Goal: Information Seeking & Learning: Learn about a topic

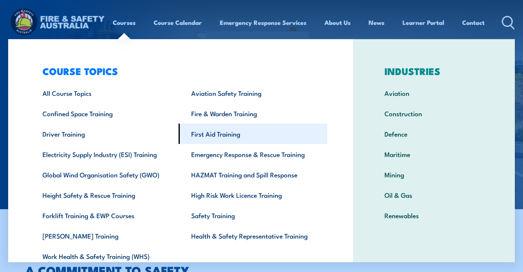
click at [214, 132] on link "First Aid Training" at bounding box center [252, 134] width 149 height 20
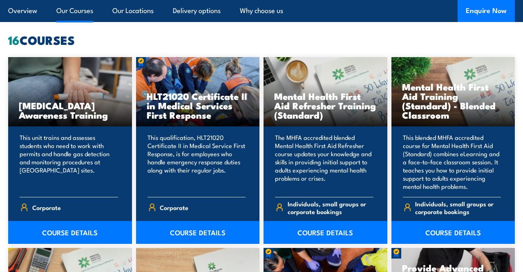
scroll to position [604, 0]
click at [193, 233] on link "COURSE DETAILS" at bounding box center [198, 232] width 124 height 23
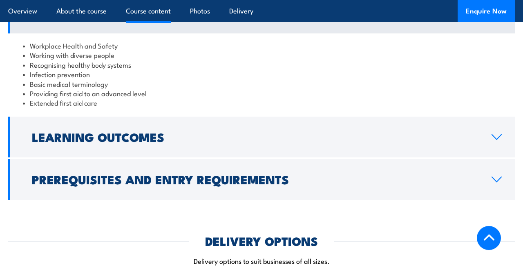
scroll to position [729, 0]
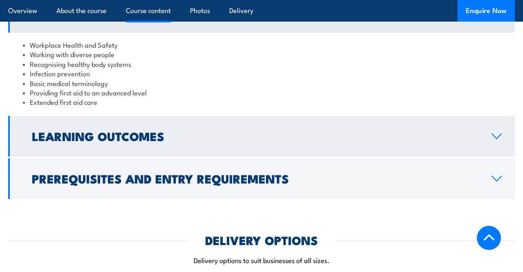
click at [268, 135] on h2 "Learning Outcomes" at bounding box center [255, 136] width 446 height 11
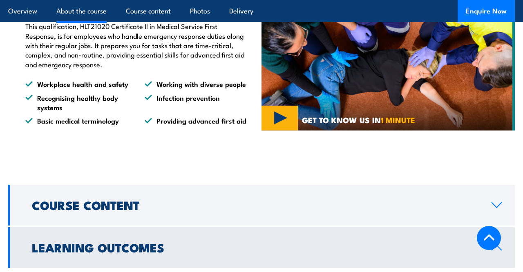
scroll to position [532, 0]
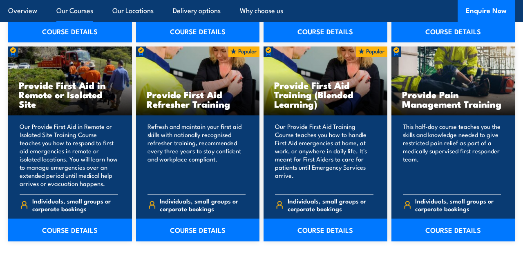
scroll to position [1204, 0]
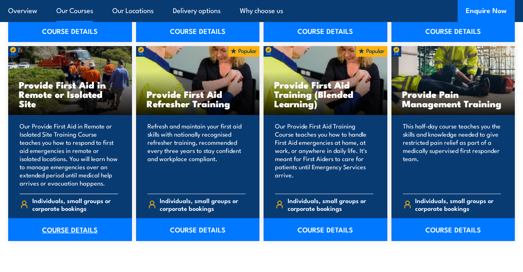
click at [80, 219] on link "COURSE DETAILS" at bounding box center [70, 230] width 124 height 23
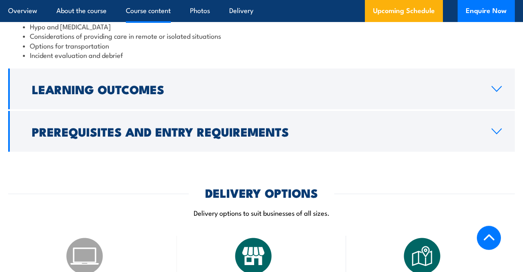
scroll to position [905, 0]
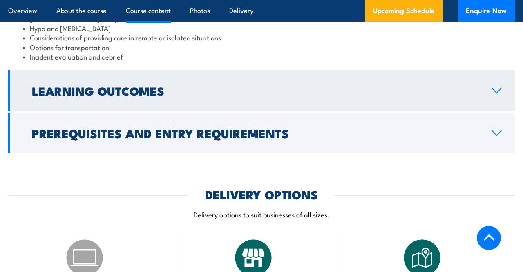
click at [183, 86] on h2 "Learning Outcomes" at bounding box center [255, 90] width 446 height 11
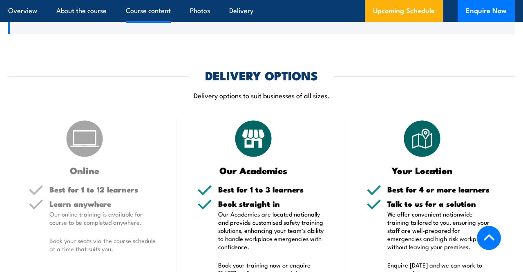
scroll to position [788, 0]
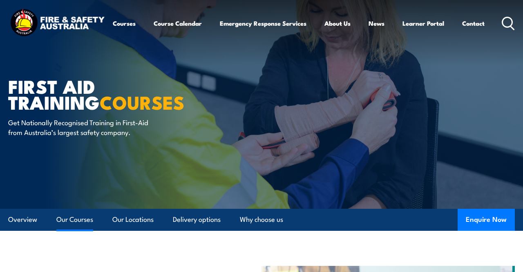
scroll to position [1204, 0]
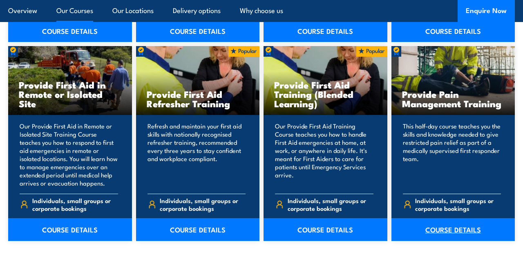
click at [452, 219] on link "COURSE DETAILS" at bounding box center [453, 230] width 124 height 23
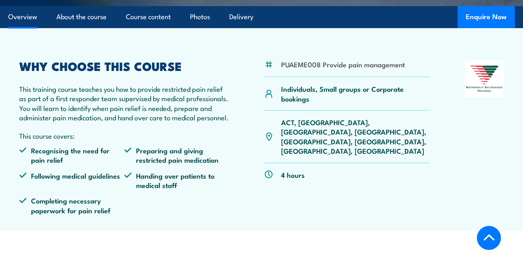
scroll to position [203, 0]
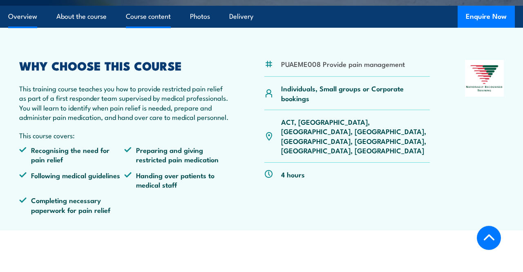
click at [160, 17] on link "Course content" at bounding box center [148, 17] width 45 height 22
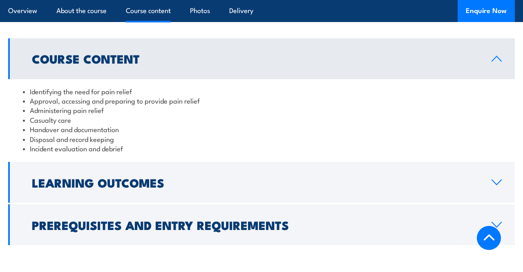
scroll to position [687, 0]
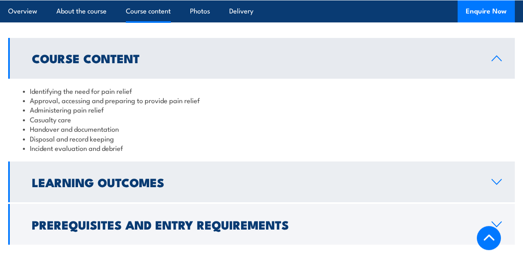
click at [306, 185] on link "Learning Outcomes" at bounding box center [261, 182] width 506 height 41
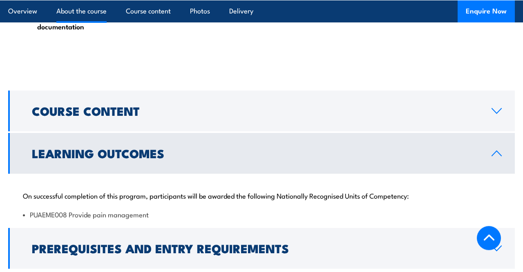
scroll to position [633, 0]
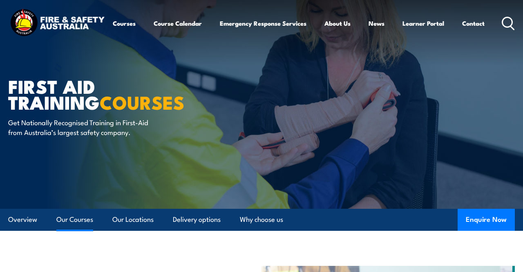
scroll to position [1204, 0]
